Goal: Task Accomplishment & Management: Manage account settings

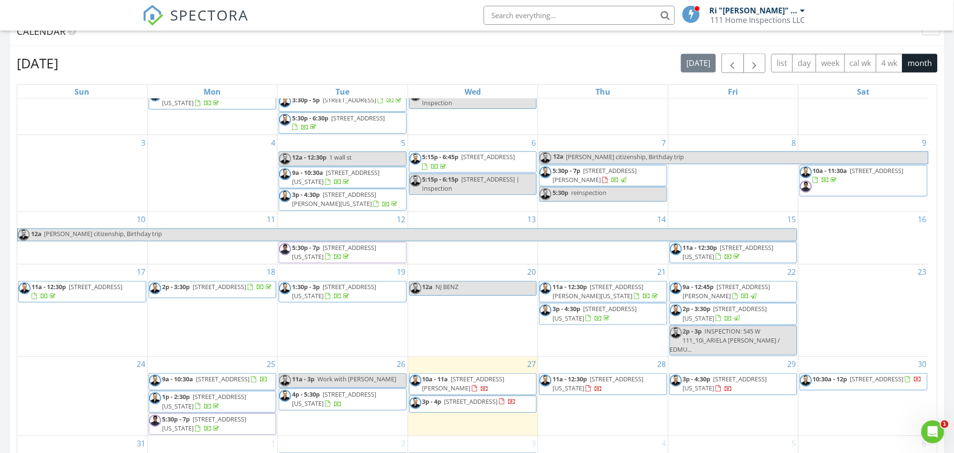
scroll to position [531, 0]
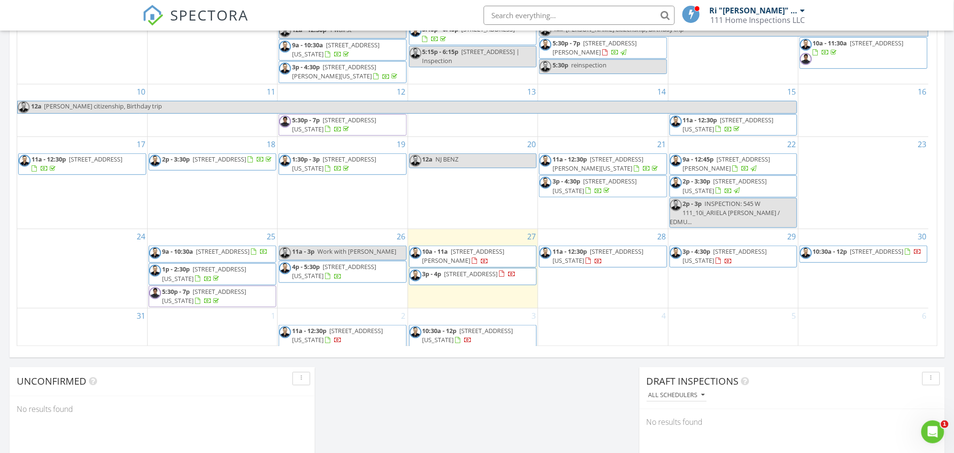
drag, startPoint x: 868, startPoint y: 260, endPoint x: 868, endPoint y: 252, distance: 7.7
click at [868, 252] on span "10:30a - 12p 1-84 Beach 101st St #2B 11694" at bounding box center [861, 254] width 122 height 14
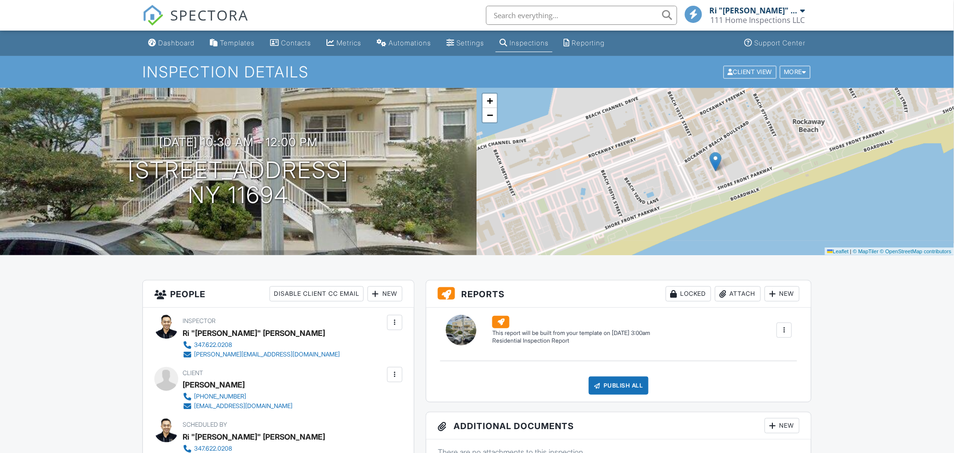
click at [383, 294] on div "New" at bounding box center [385, 293] width 35 height 15
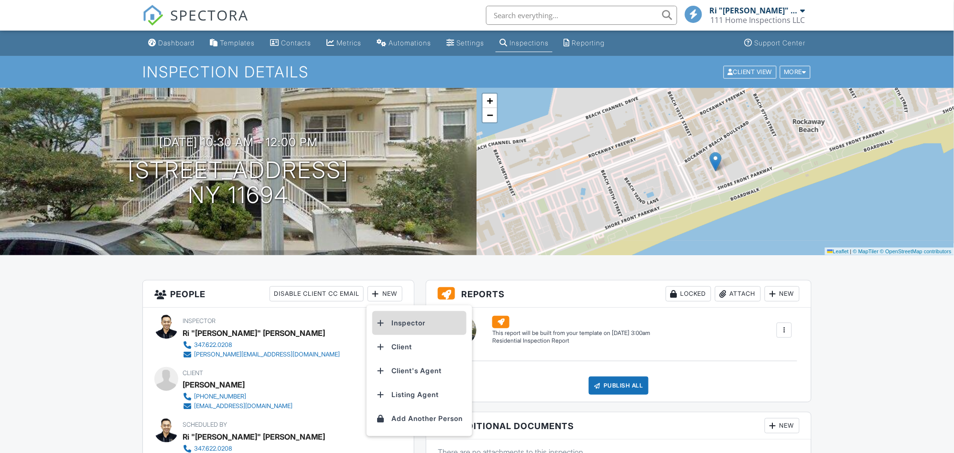
click at [404, 321] on li "Inspector" at bounding box center [419, 323] width 94 height 24
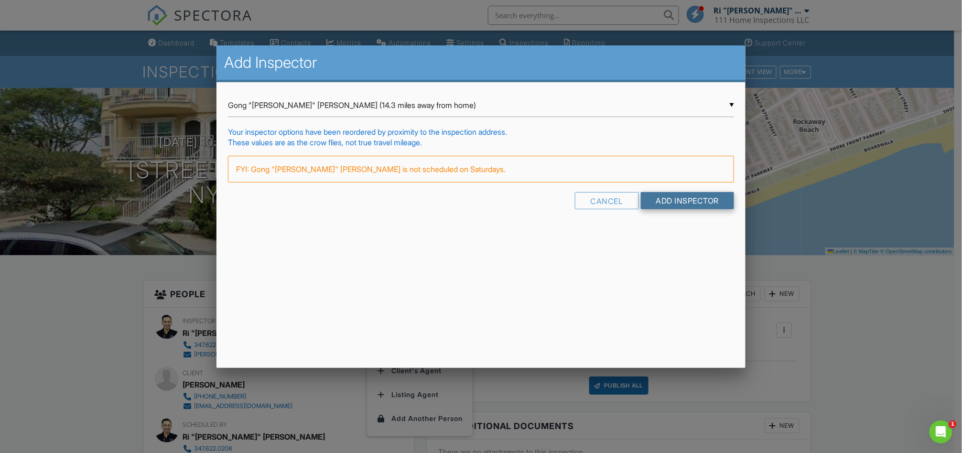
click at [662, 197] on input "Add Inspector" at bounding box center [688, 200] width 94 height 17
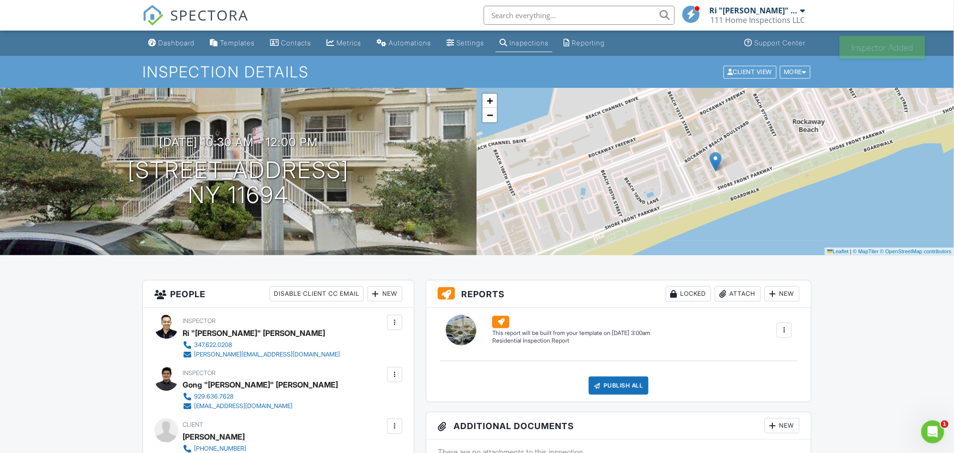
click at [176, 43] on div "Dashboard" at bounding box center [176, 43] width 36 height 8
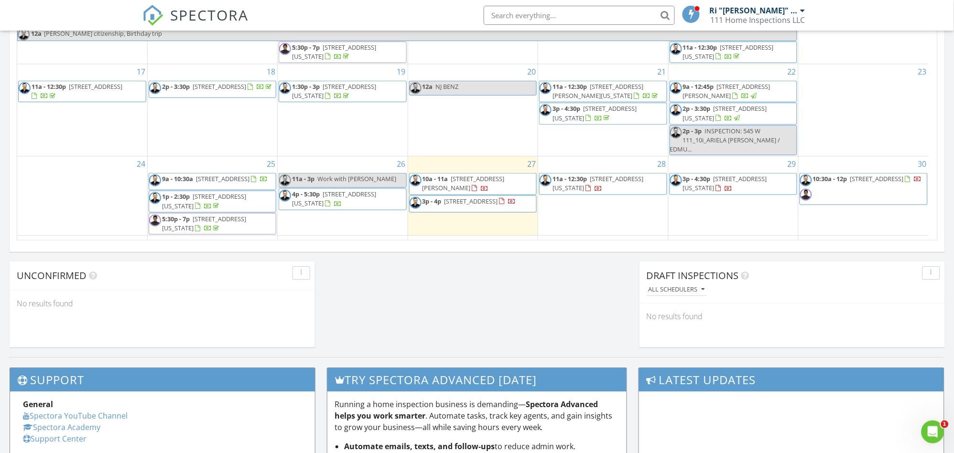
scroll to position [65, 0]
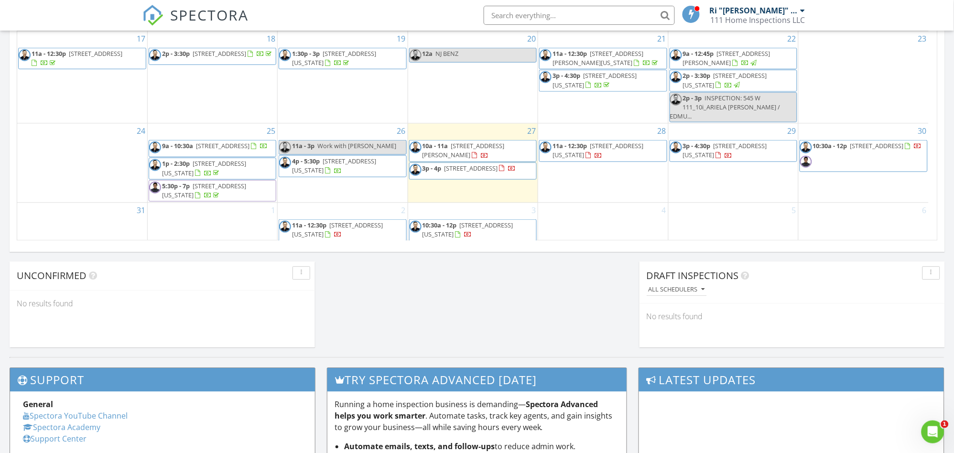
click at [220, 222] on div "1" at bounding box center [213, 222] width 130 height 39
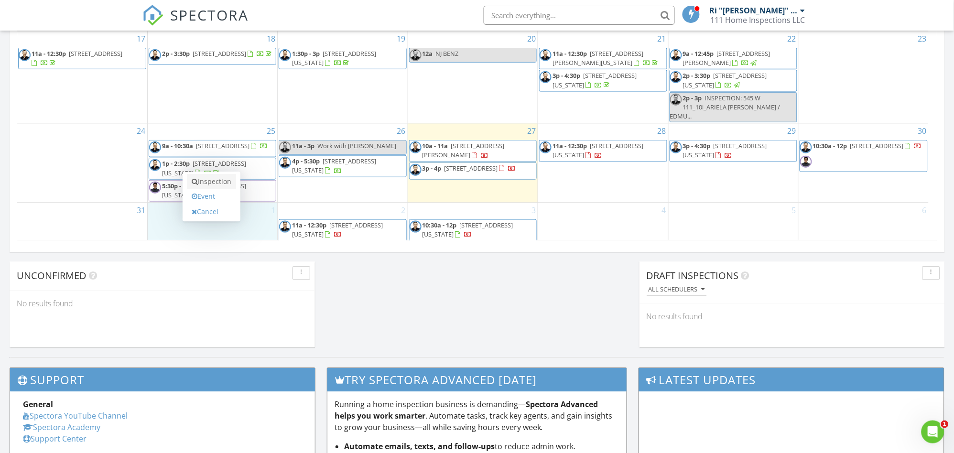
click at [213, 181] on link "Inspection" at bounding box center [211, 181] width 49 height 15
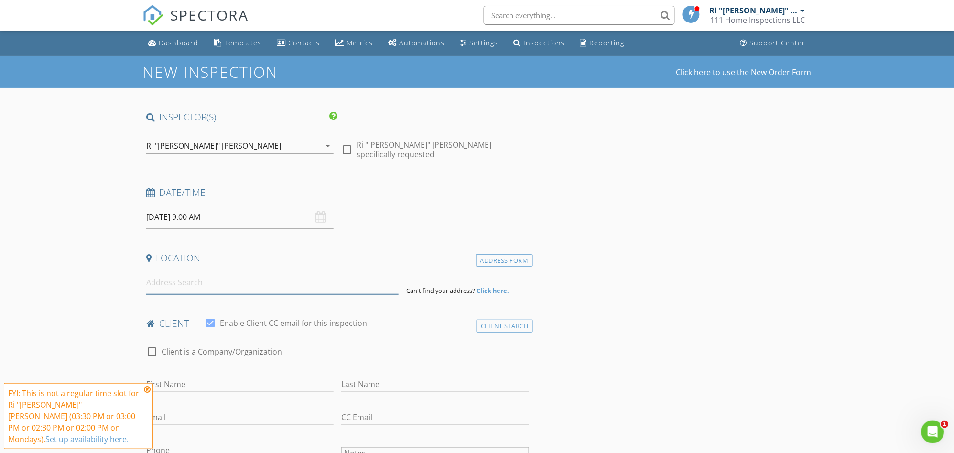
click at [247, 289] on input at bounding box center [272, 282] width 252 height 23
type input "[STREET_ADDRESS][PERSON_NAME]"
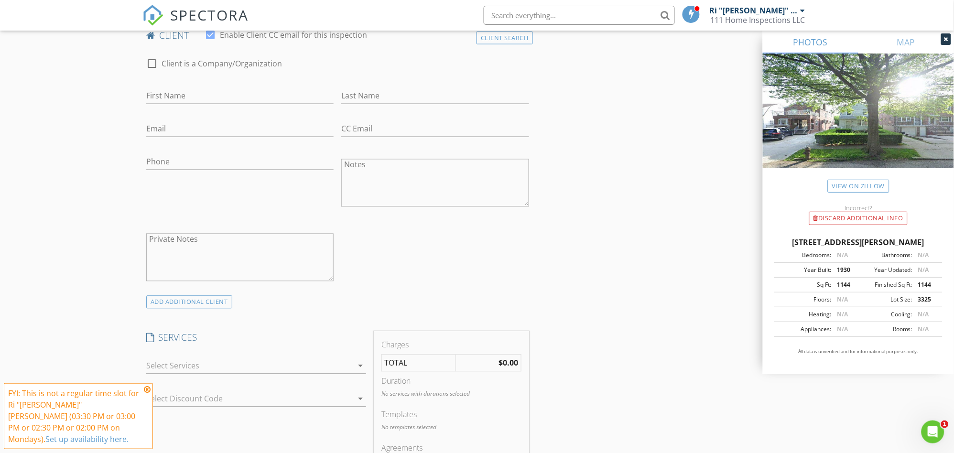
scroll to position [478, 0]
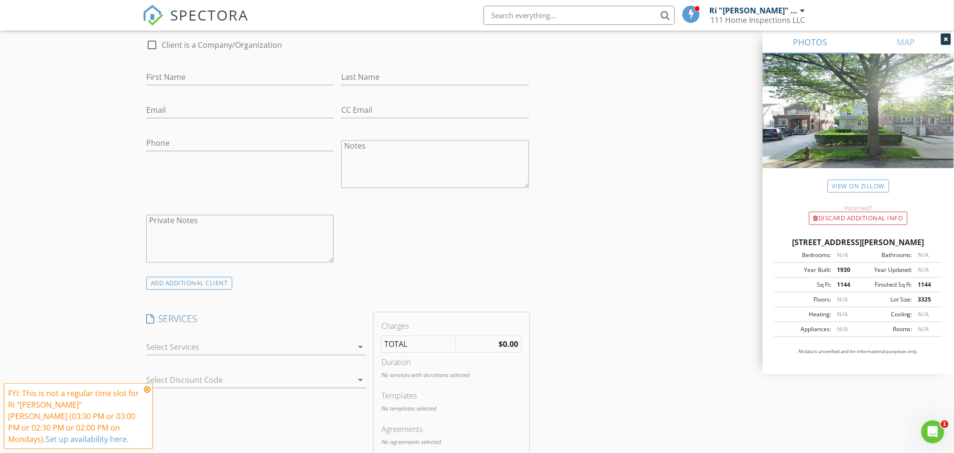
click at [249, 340] on div at bounding box center [249, 347] width 206 height 15
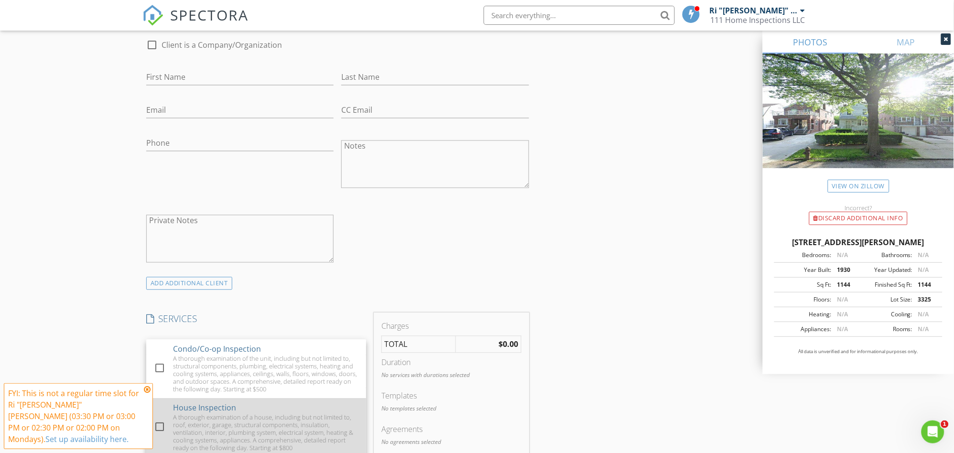
click at [215, 414] on div "A thorough examination of a house, including but not limited to, roof, exterior…" at bounding box center [265, 433] width 185 height 38
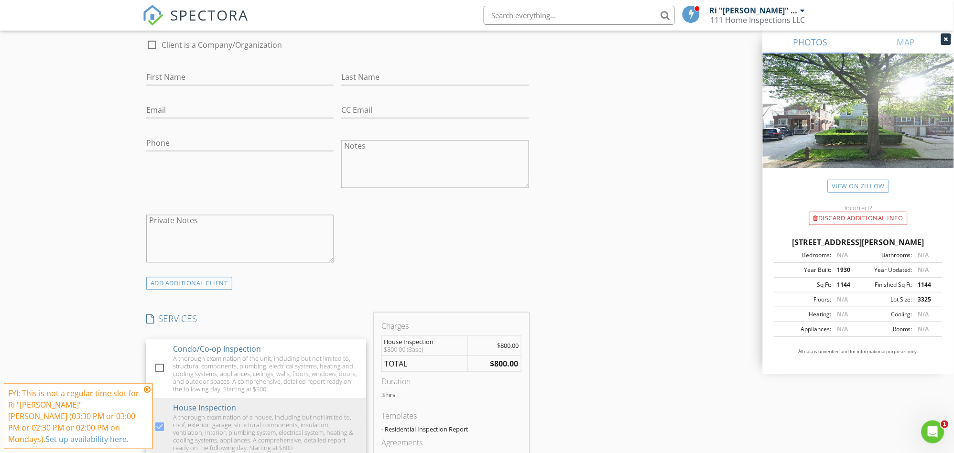
scroll to position [584, 0]
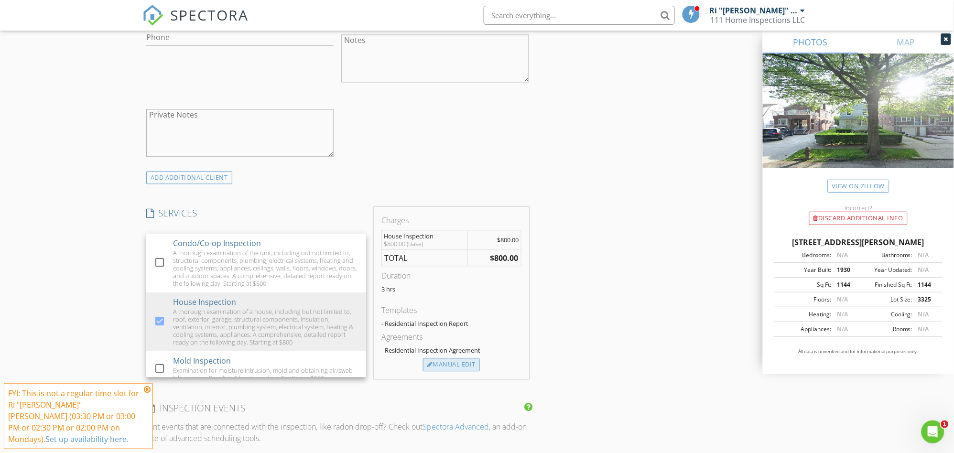
click at [453, 358] on div "Manual Edit" at bounding box center [451, 364] width 57 height 13
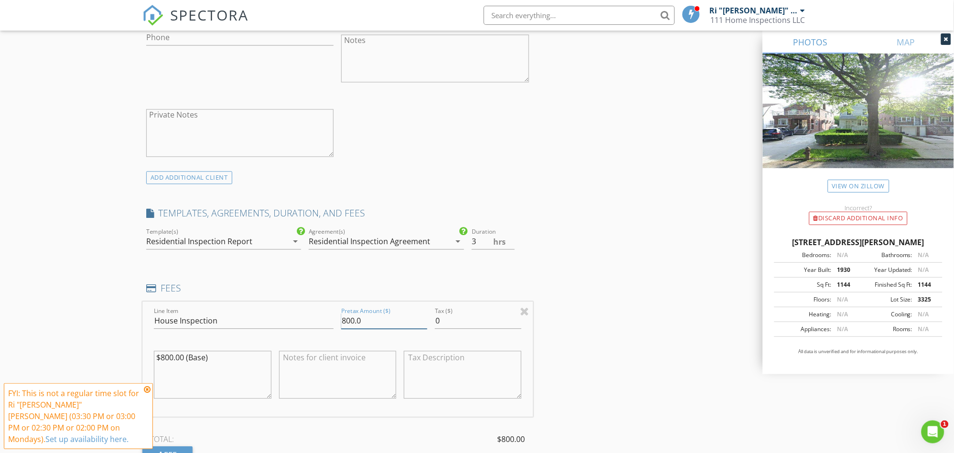
drag, startPoint x: 380, startPoint y: 314, endPoint x: 327, endPoint y: 308, distance: 53.4
click at [327, 308] on div "Line Item House Inspection Pretax Amount ($) 800.0 Tax ($) 0 $800.00 (Base)" at bounding box center [337, 359] width 390 height 115
type input "0"
click at [589, 222] on div "INSPECTOR(S) check_box Ri "Edmond" Huang PRIMARY check_box_outline_blank Gong "…" at bounding box center [476, 432] width 669 height 1811
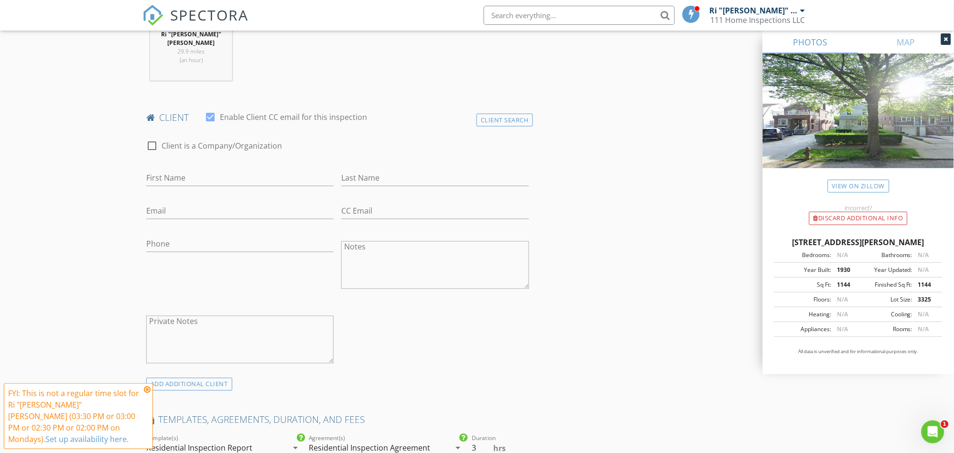
scroll to position [371, 0]
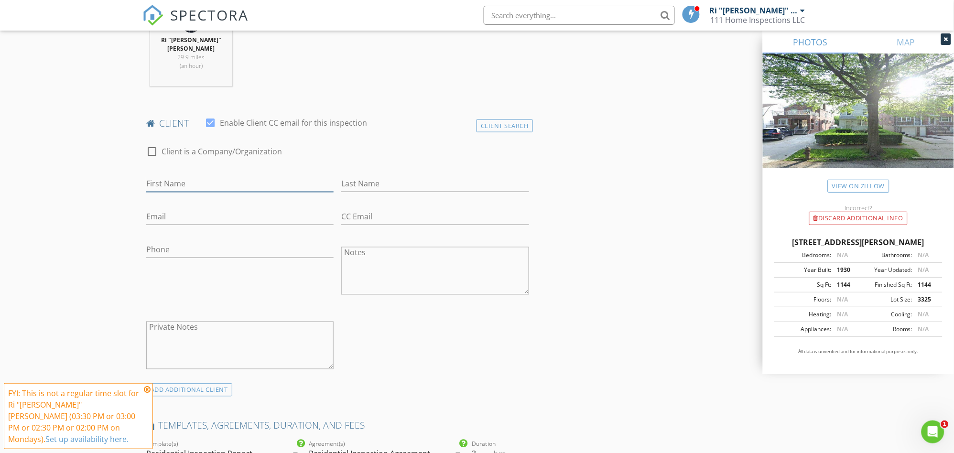
click at [244, 176] on input "First Name" at bounding box center [239, 184] width 187 height 16
type input "h"
type input "j"
type input "Josh"
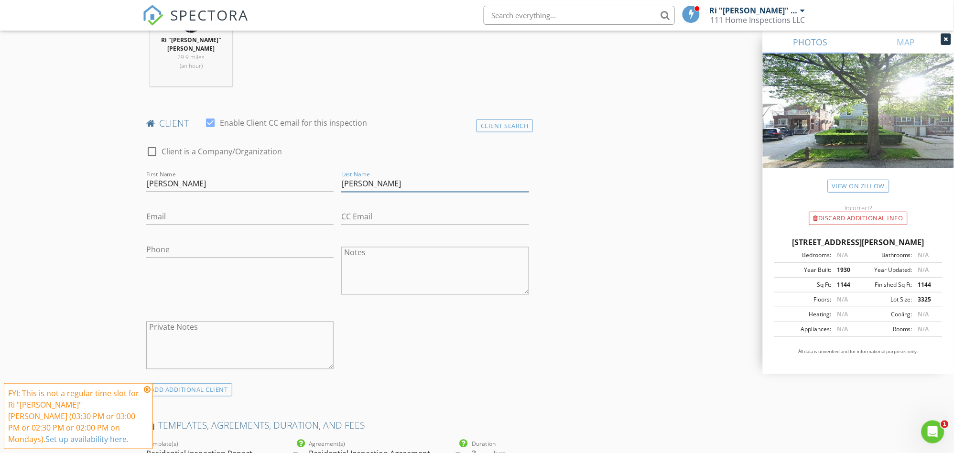
type input "Chen"
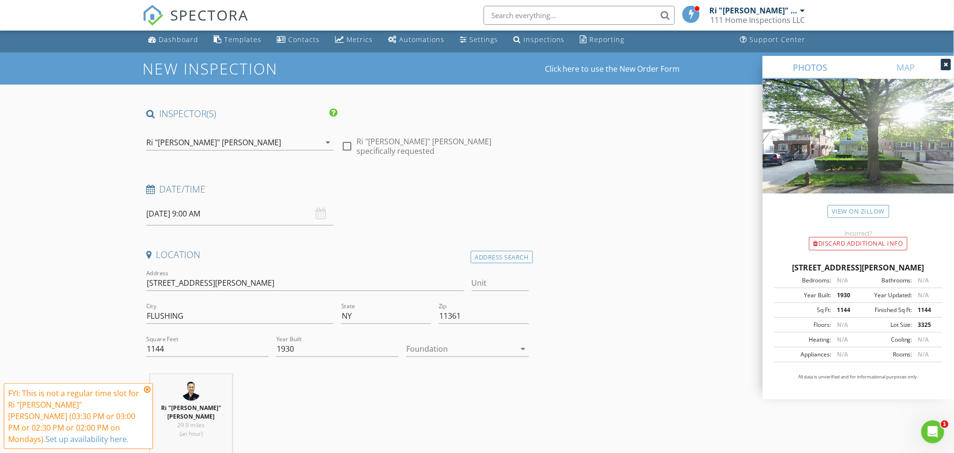
scroll to position [0, 0]
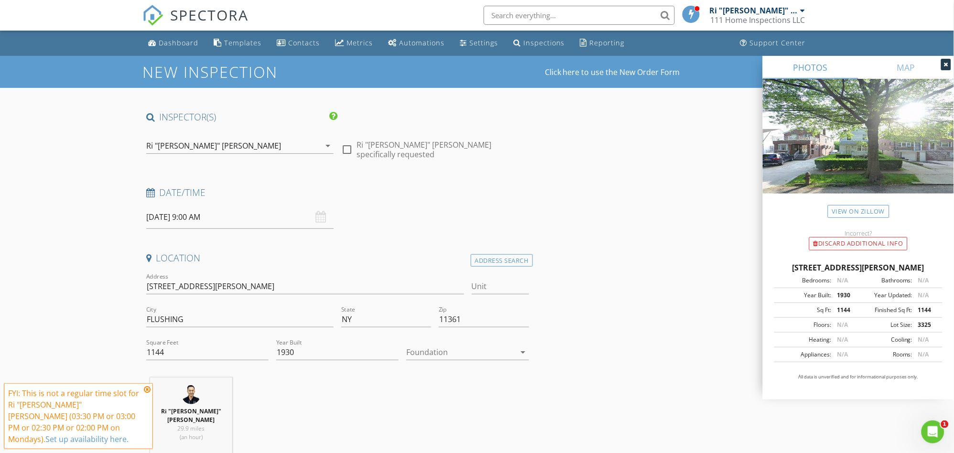
click at [244, 212] on input "09/01/2025 9:00 AM" at bounding box center [239, 216] width 187 height 23
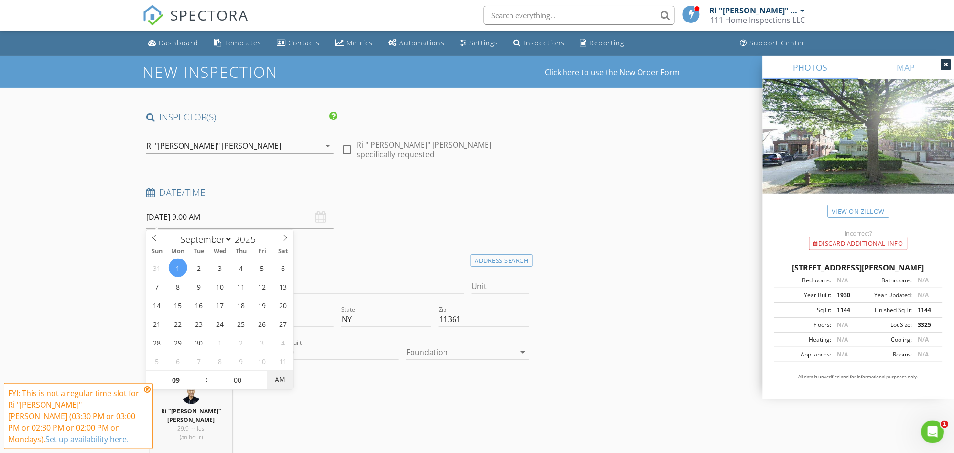
type input "09/01/2025 9:00 PM"
click at [281, 380] on span "AM" at bounding box center [280, 379] width 26 height 19
click at [185, 378] on input "09" at bounding box center [175, 380] width 59 height 19
type input "2"
type input "09/01/2025 2:00 PM"
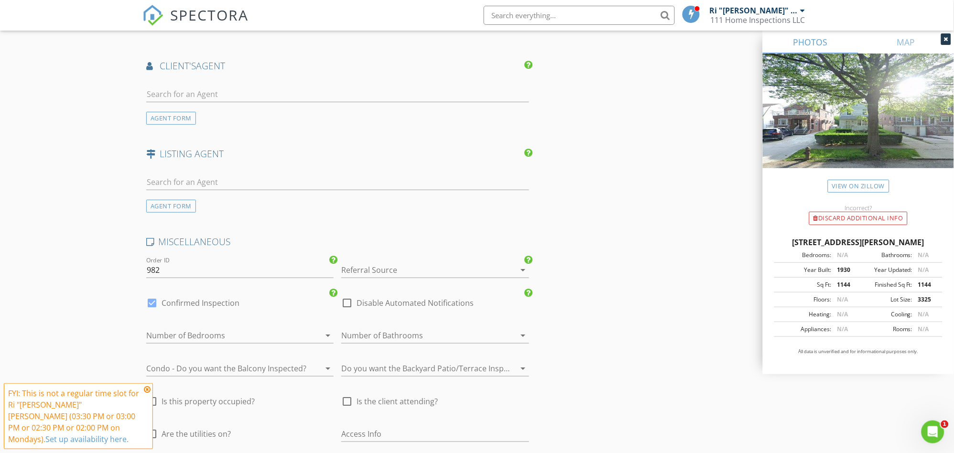
scroll to position [1221, 0]
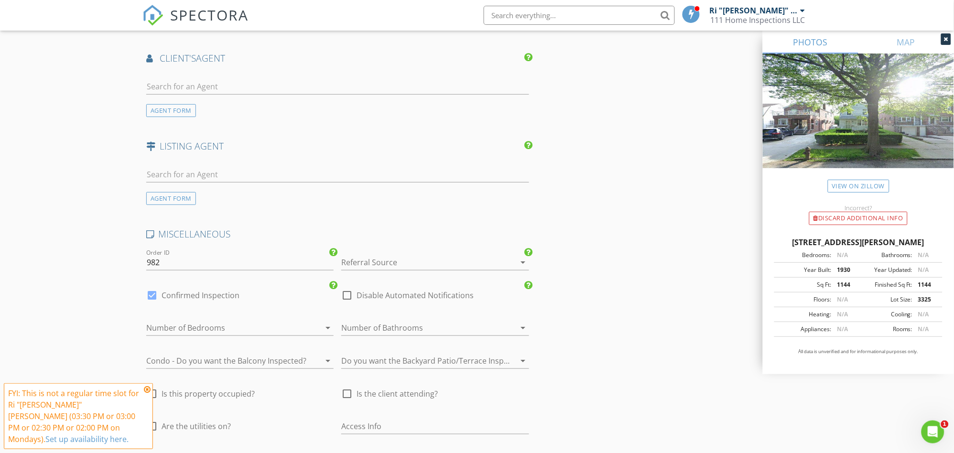
click at [152, 287] on div at bounding box center [152, 295] width 16 height 16
checkbox input "false"
checkbox input "true"
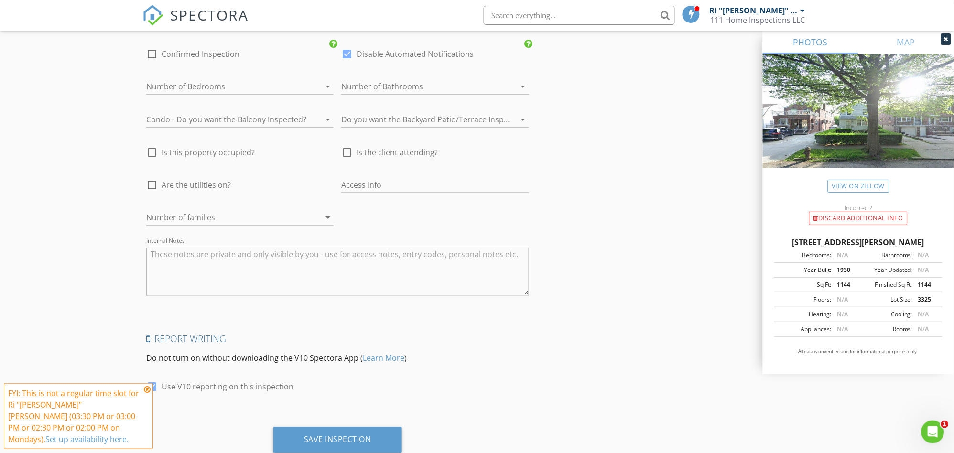
scroll to position [1482, 0]
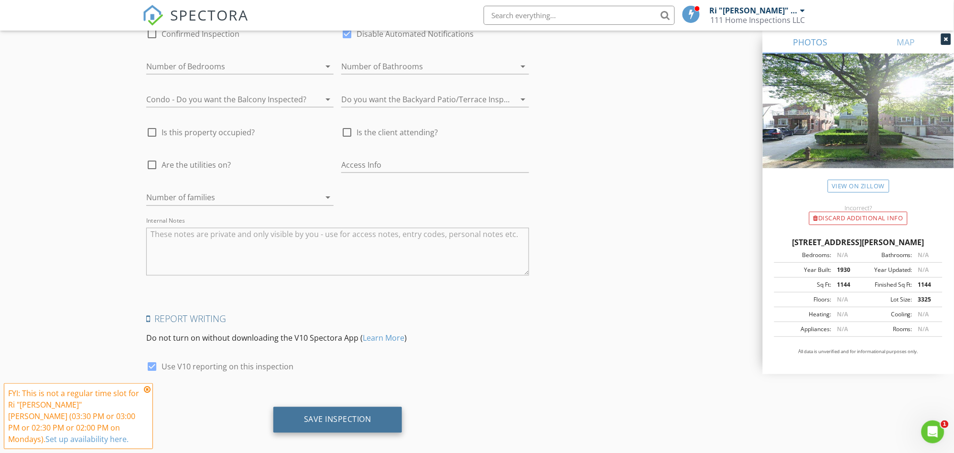
click at [356, 415] on div "Save Inspection" at bounding box center [337, 420] width 67 height 10
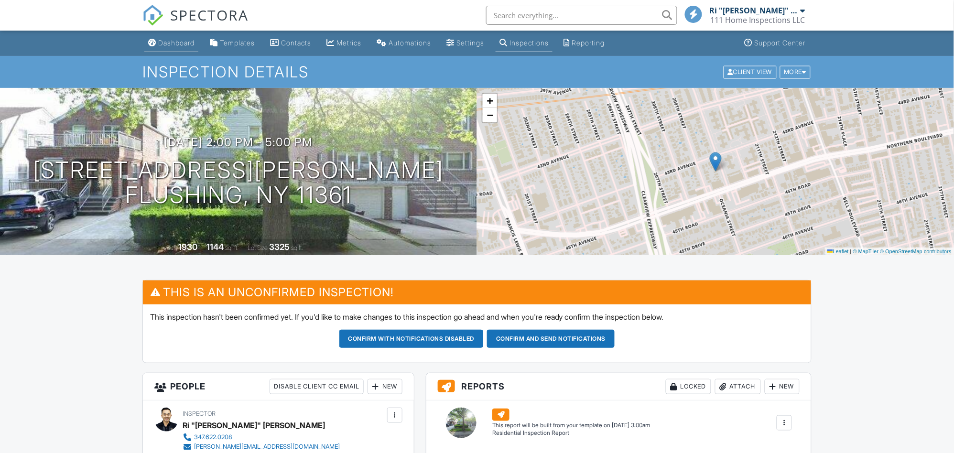
click at [180, 44] on div "Dashboard" at bounding box center [176, 43] width 36 height 8
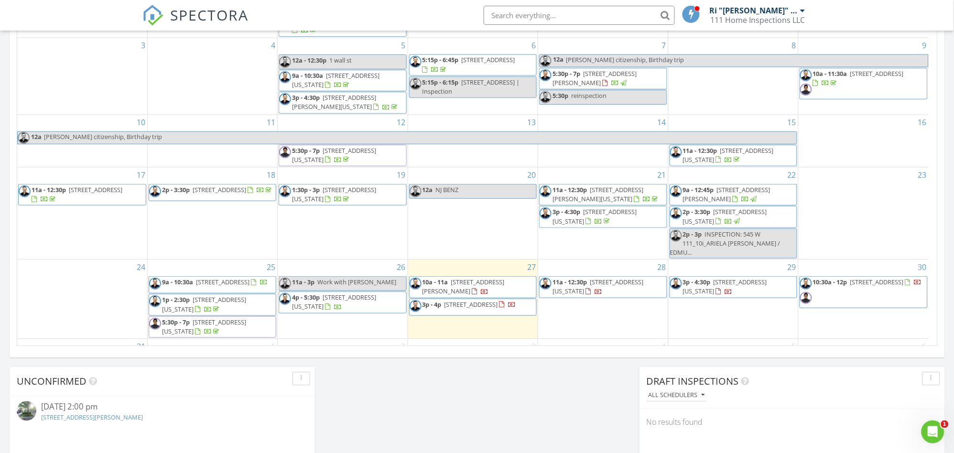
scroll to position [53, 0]
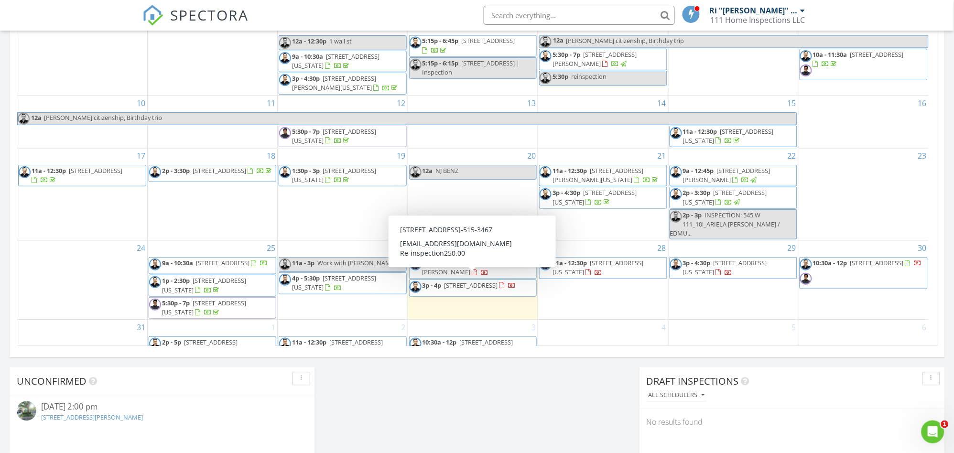
click at [498, 286] on span "3p - 4p 643 Baltic St 1 1, BROOKLYN 11217" at bounding box center [463, 288] width 107 height 14
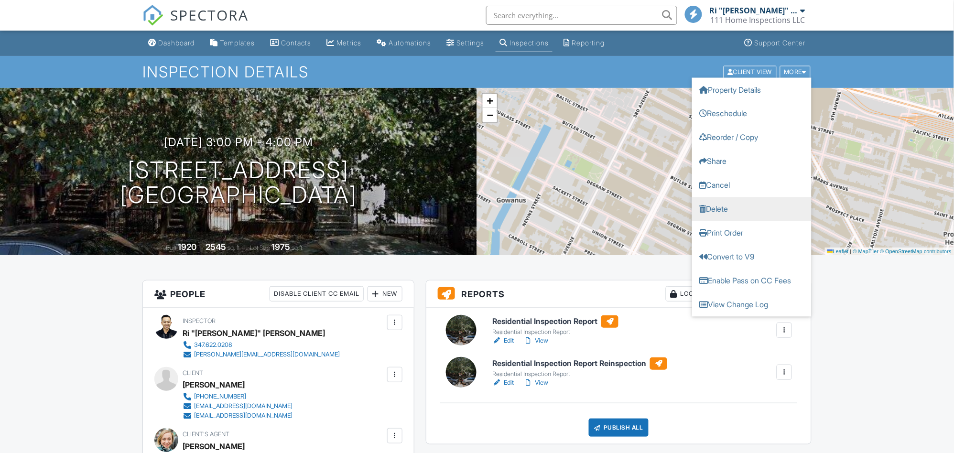
click at [722, 207] on link "Delete" at bounding box center [751, 209] width 119 height 24
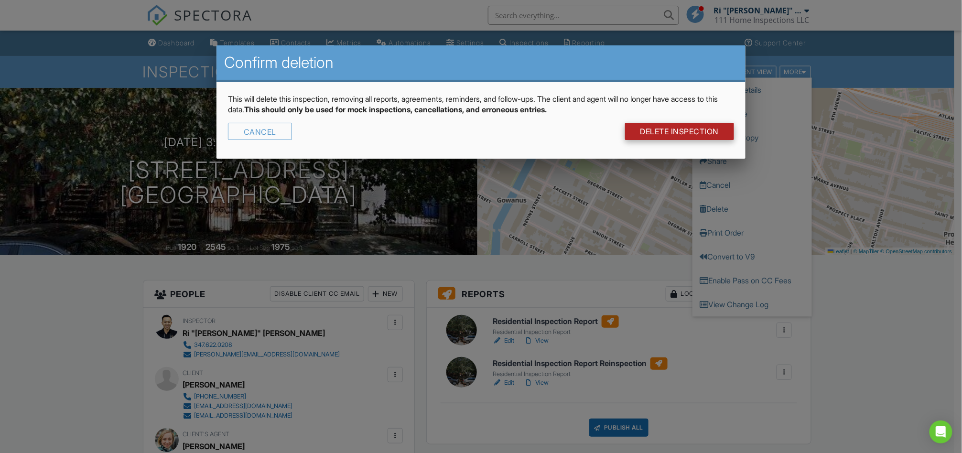
click at [661, 125] on link "DELETE Inspection" at bounding box center [679, 131] width 109 height 17
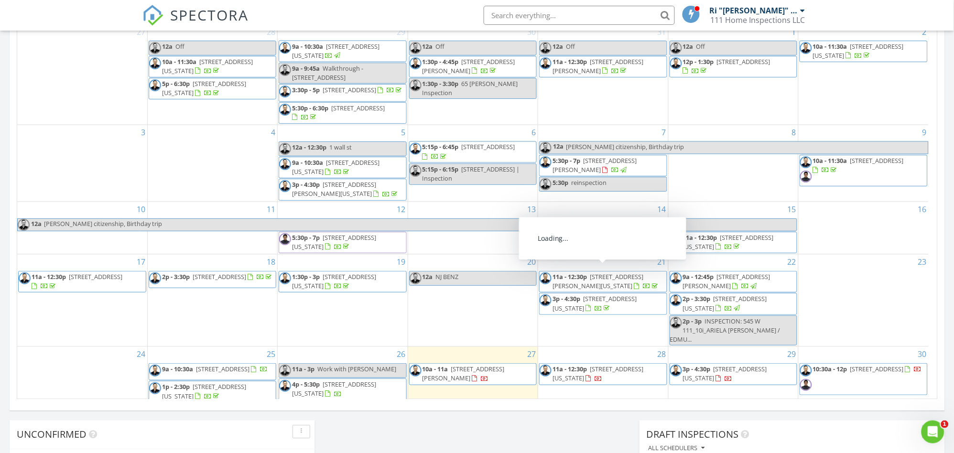
scroll to position [53, 0]
